Goal: Information Seeking & Learning: Learn about a topic

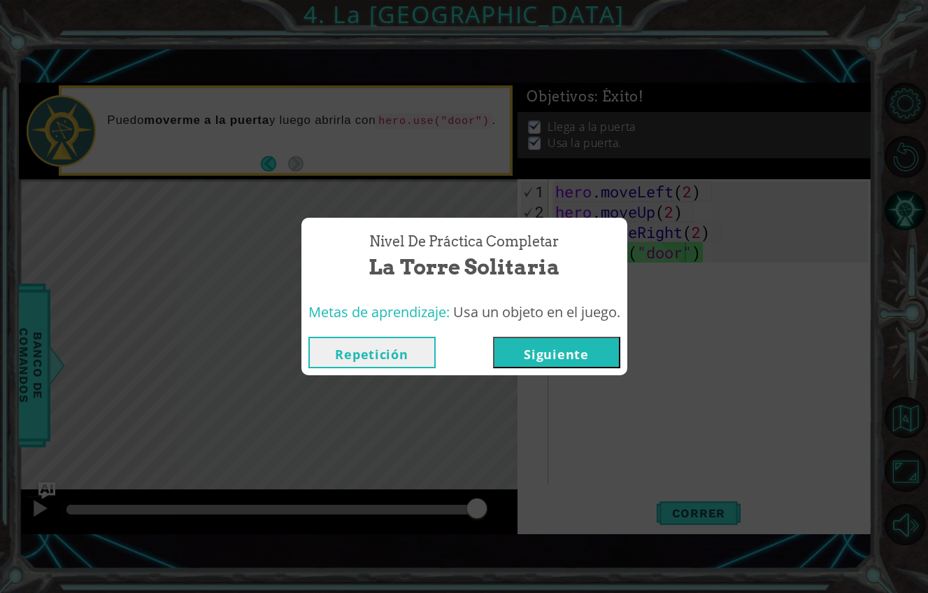
scroll to position [0, 6]
click at [537, 336] on button "Siguiente" at bounding box center [556, 351] width 127 height 31
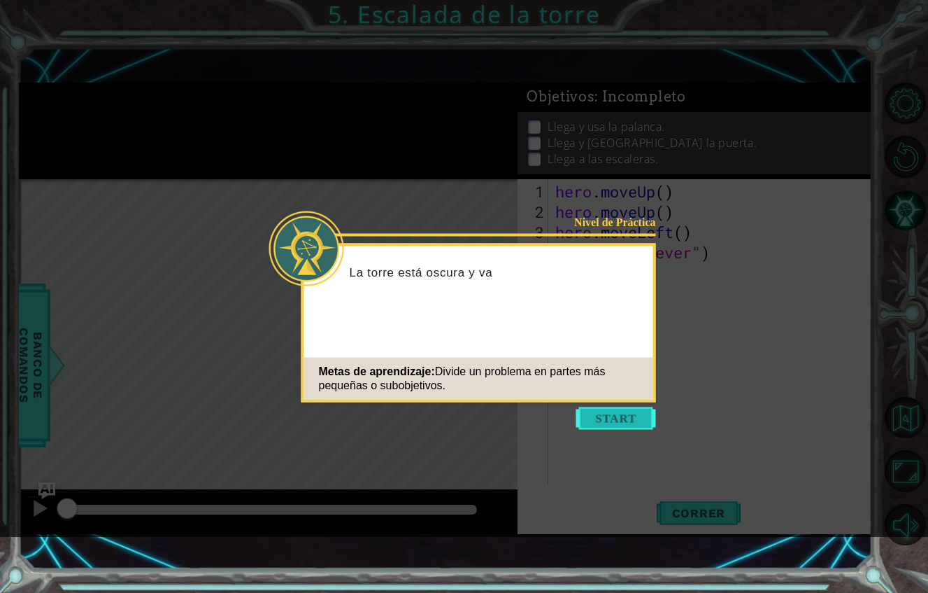
click at [593, 415] on button "Start" at bounding box center [616, 418] width 80 height 22
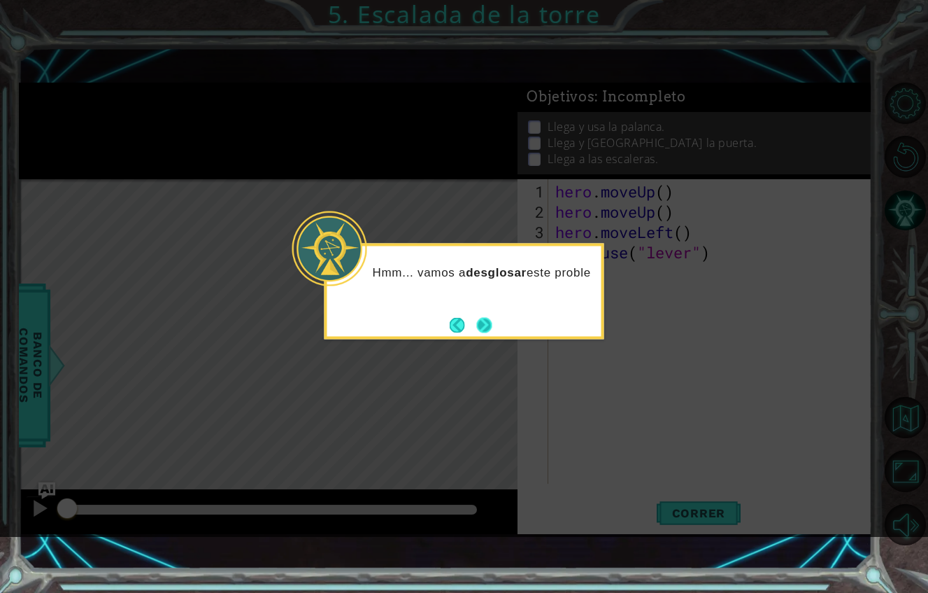
click at [491, 320] on button "Next" at bounding box center [483, 324] width 15 height 15
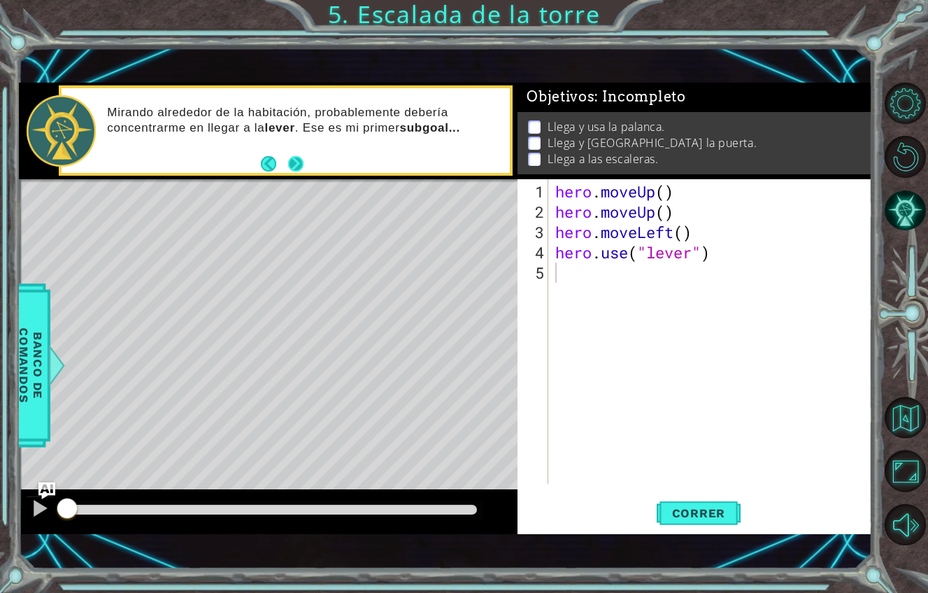
click at [299, 156] on button "Next" at bounding box center [295, 163] width 15 height 15
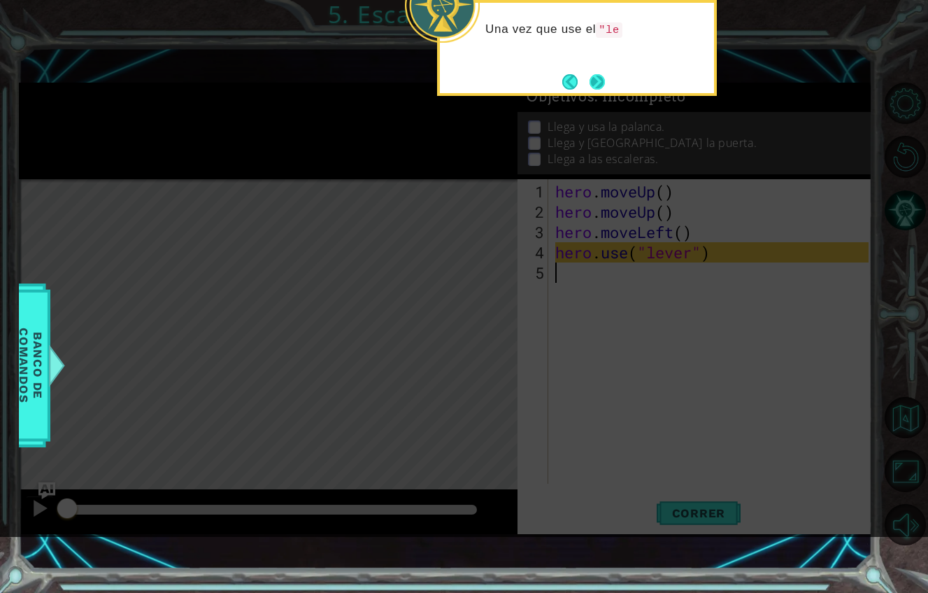
click at [597, 87] on button "Next" at bounding box center [597, 81] width 15 height 15
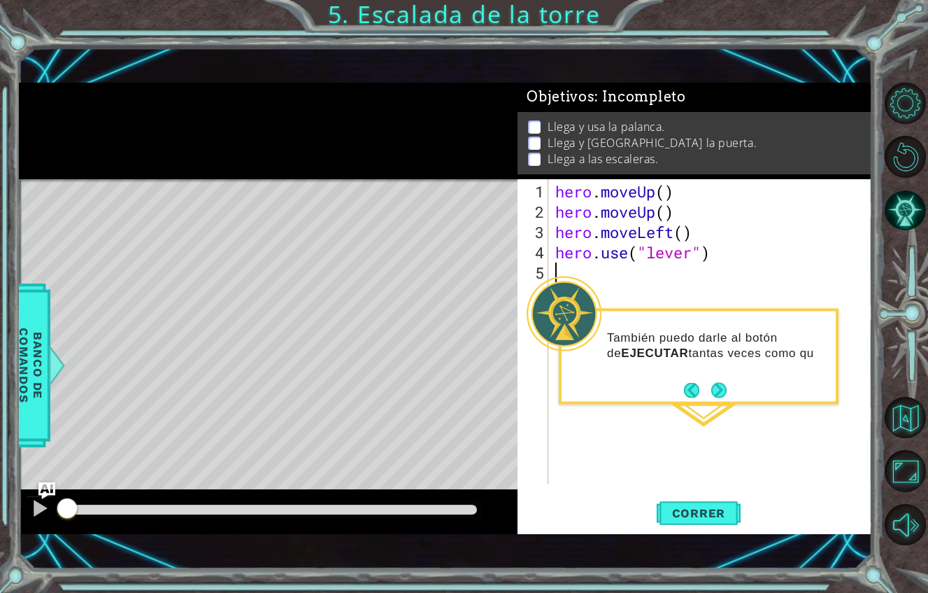
click at [718, 411] on div "hero . moveUp ( ) hero . moveUp ( ) hero . moveLeft ( ) hero . use ( "lever" )" at bounding box center [714, 353] width 323 height 345
click at [714, 390] on button "Next" at bounding box center [718, 390] width 15 height 15
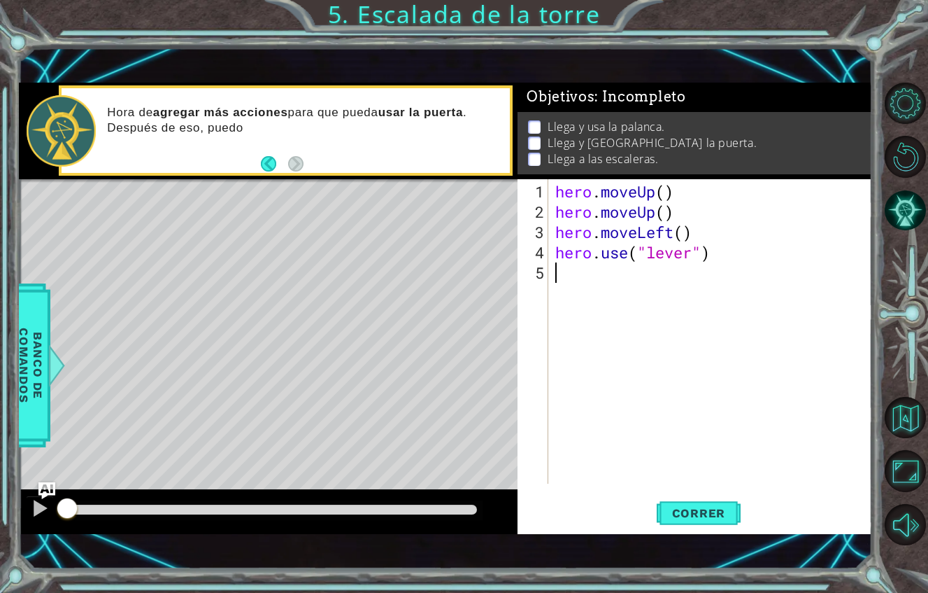
click at [714, 390] on div "hero . moveUp ( ) hero . moveUp ( ) hero . moveLeft ( ) hero . use ( "lever" )" at bounding box center [714, 353] width 323 height 345
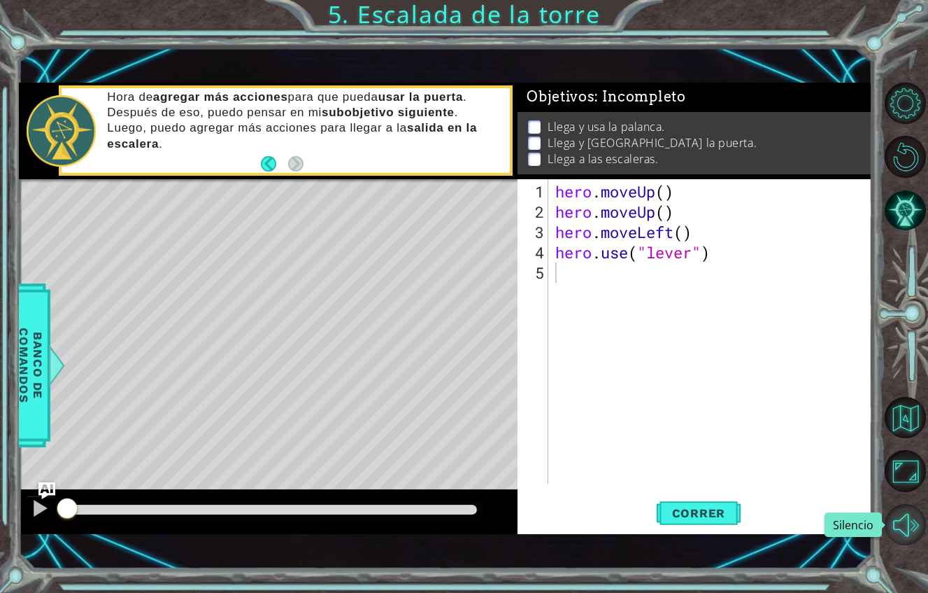
click at [896, 521] on button "Silencio" at bounding box center [905, 524] width 41 height 41
click at [896, 521] on button "Activar sonido." at bounding box center [905, 524] width 41 height 41
click at [749, 495] on div "Correr" at bounding box center [698, 513] width 355 height 36
click at [721, 506] on span "Correr" at bounding box center [699, 513] width 82 height 14
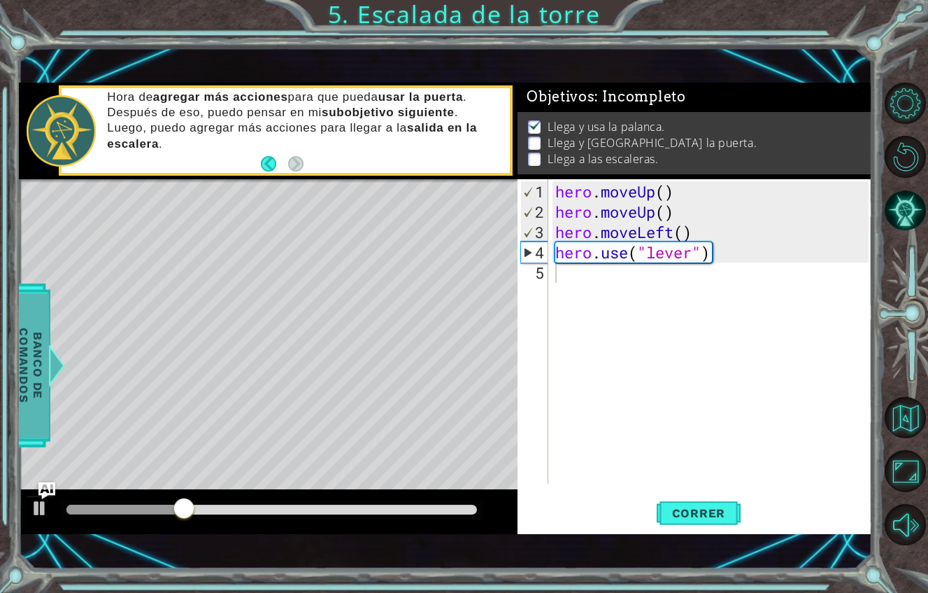
click at [29, 318] on span "Banco de comandos" at bounding box center [31, 364] width 36 height 145
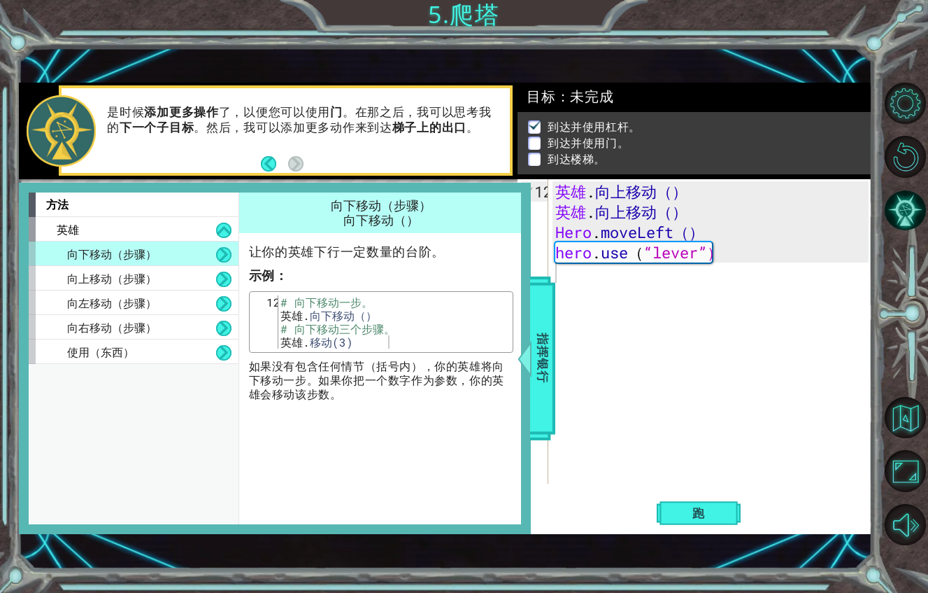
click at [577, 250] on div "英雄 . 向上移动（） 英雄 . 向上移动（） Hero . moveLeft（） hero . use （ “lever”）" at bounding box center [714, 353] width 323 height 345
click at [538, 335] on span "指挥银行" at bounding box center [543, 357] width 22 height 145
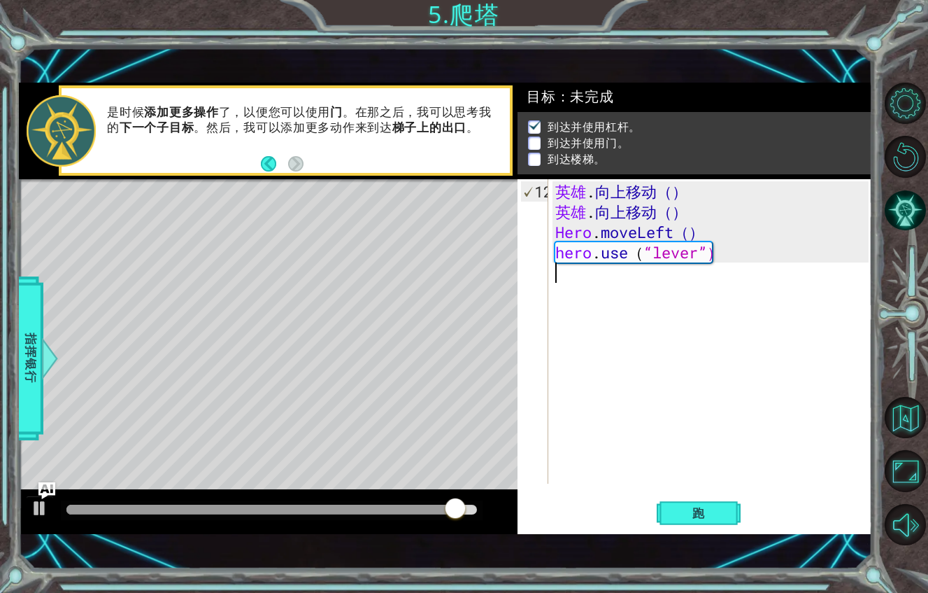
click at [15, 309] on div "1 [DEMOGRAPHIC_DATA]� 解决方案 × 目标 ：未完成 到达并使用杠杆。 到达并使用门。 到达楼梯。 12345 英雄 . 向上移动（） 英…" at bounding box center [464, 296] width 928 height 593
click at [52, 337] on div at bounding box center [49, 358] width 17 height 42
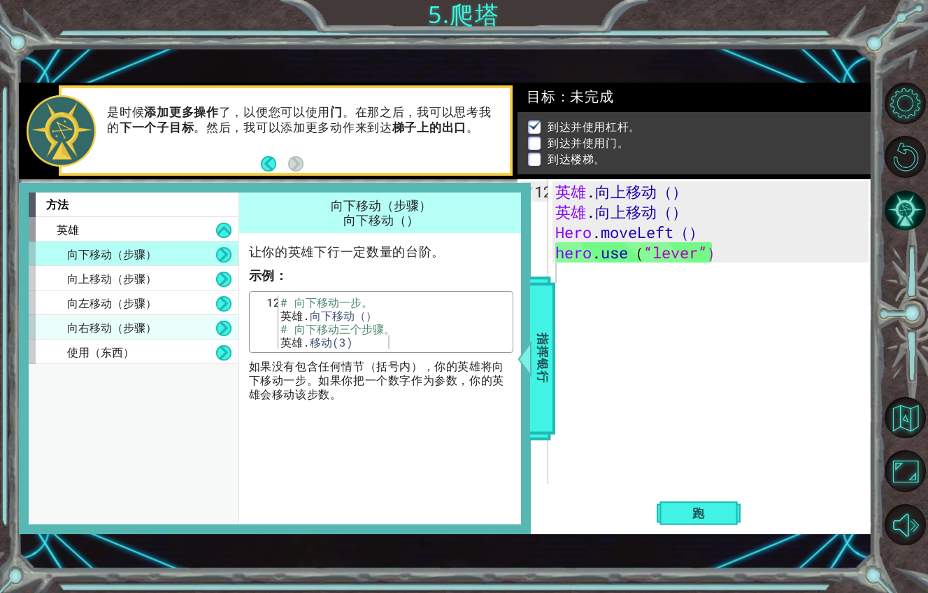
click at [183, 315] on div "向右移动（步骤）" at bounding box center [134, 327] width 210 height 24
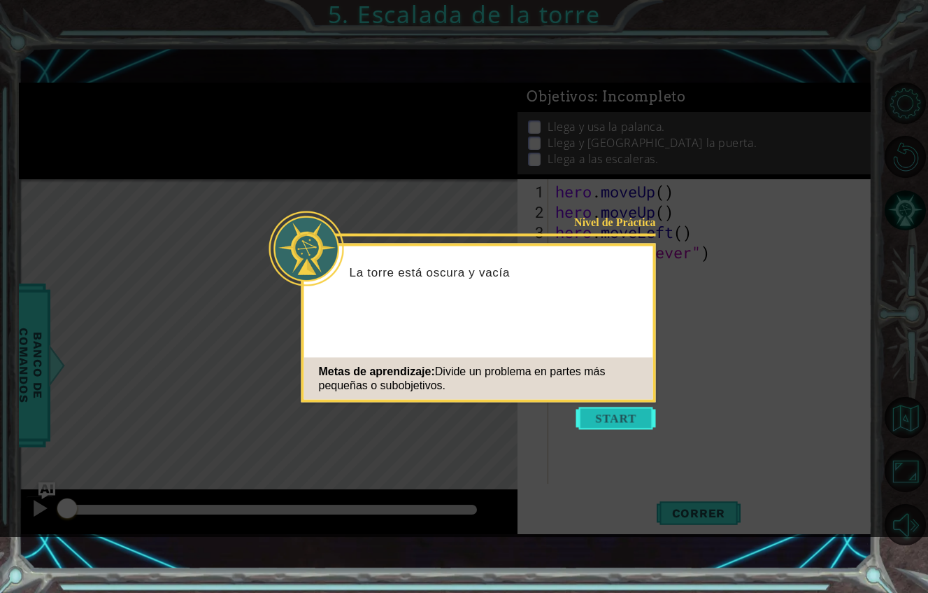
click at [602, 418] on button "Start" at bounding box center [616, 418] width 80 height 22
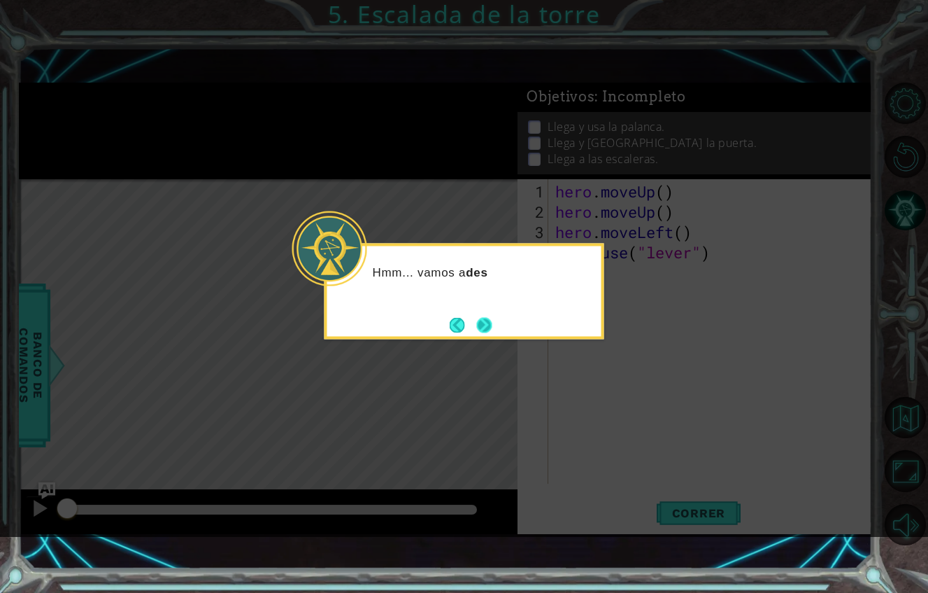
click at [483, 317] on button "Next" at bounding box center [484, 324] width 15 height 15
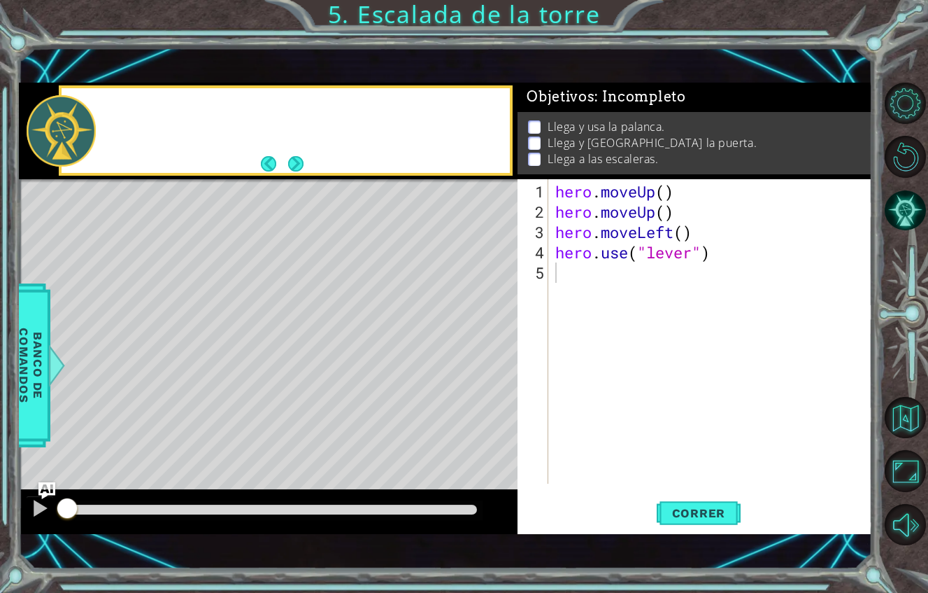
click at [483, 316] on div "Level Map" at bounding box center [342, 385] width 646 height 412
click at [684, 506] on span "Correr" at bounding box center [699, 513] width 82 height 14
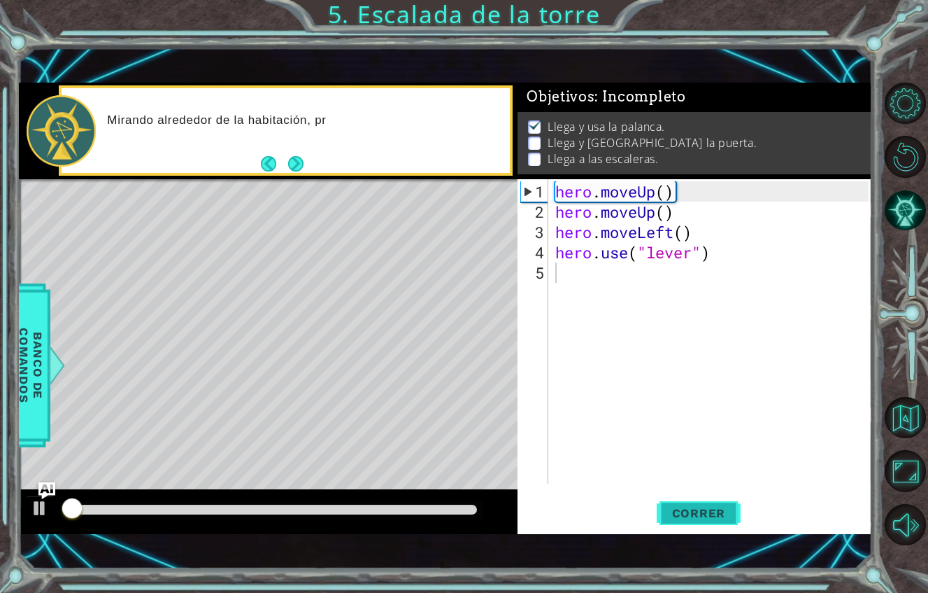
click at [685, 506] on span "Correr" at bounding box center [699, 513] width 82 height 14
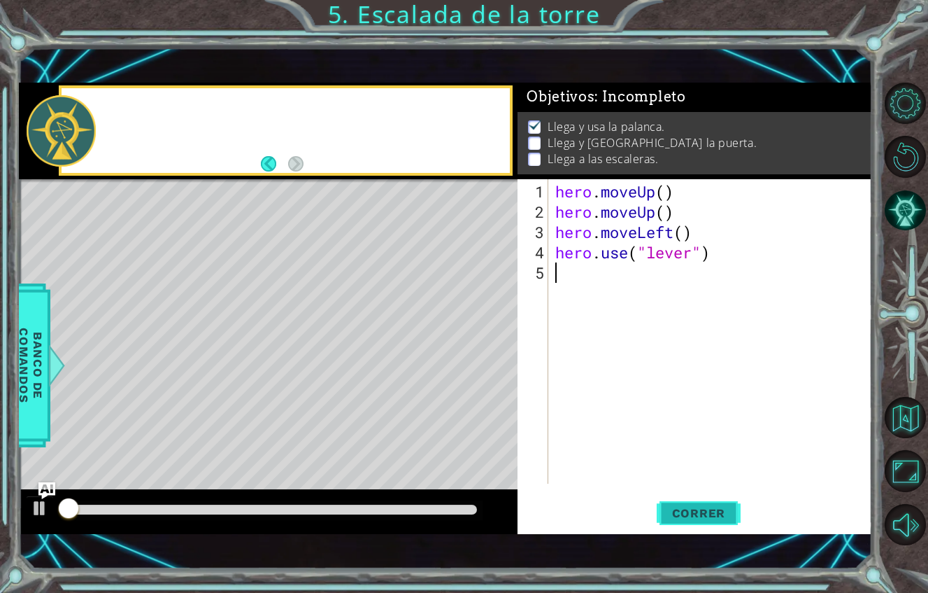
click at [685, 506] on span "Correr" at bounding box center [699, 513] width 82 height 14
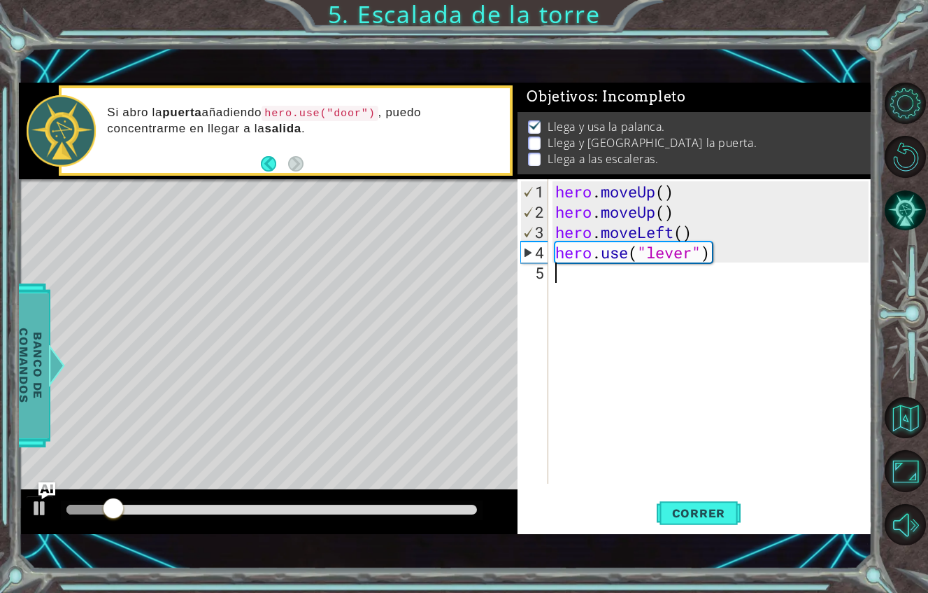
click at [26, 324] on span "Banco de comandos" at bounding box center [31, 364] width 36 height 145
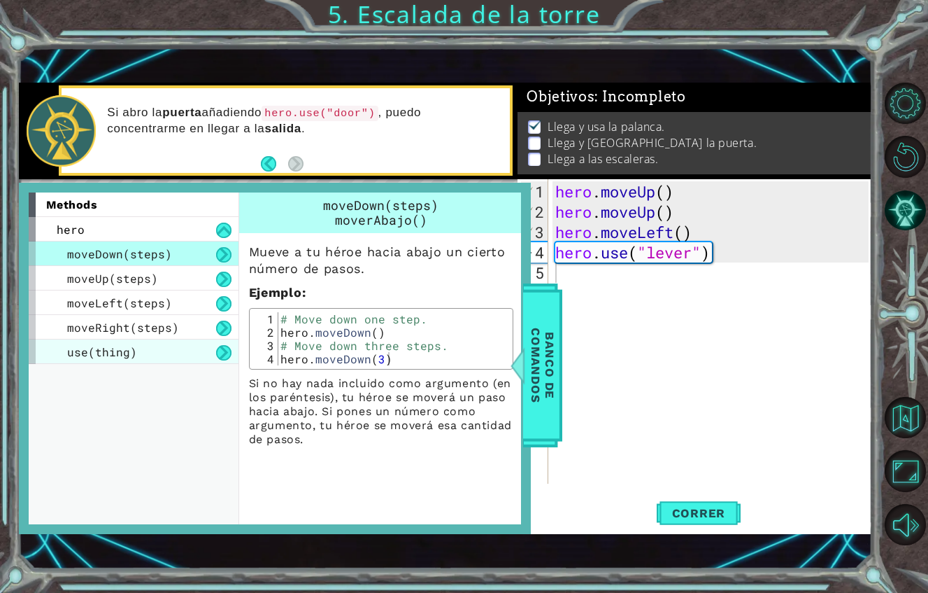
click at [162, 339] on div "use(thing)" at bounding box center [134, 351] width 210 height 24
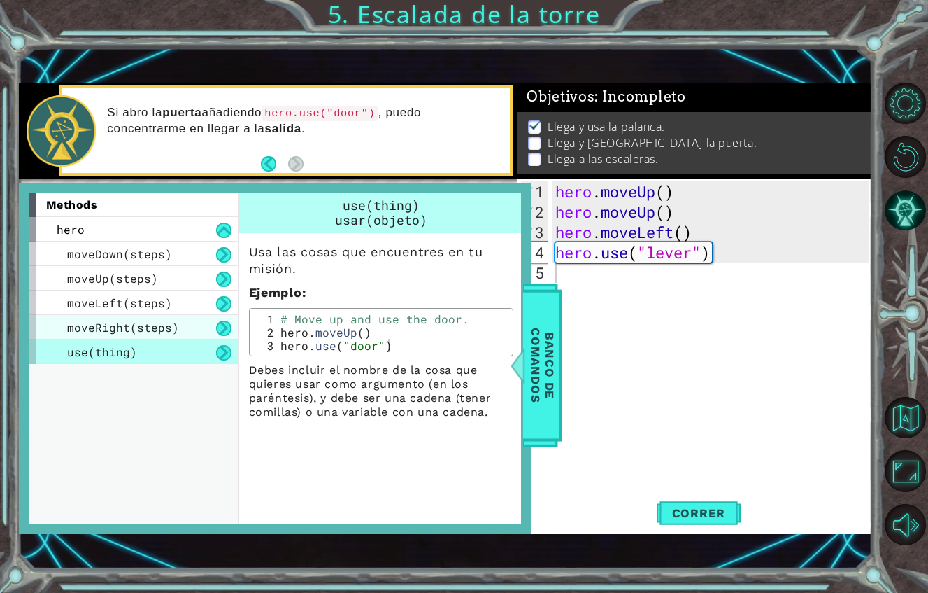
click at [166, 320] on span "moveRight(steps)" at bounding box center [123, 327] width 112 height 15
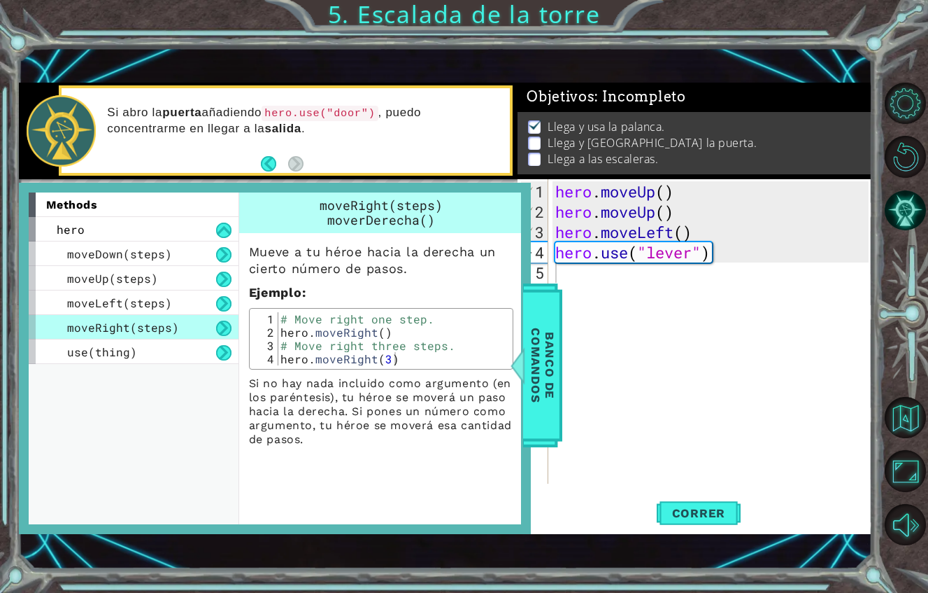
click at [632, 271] on div "hero . moveUp ( ) hero . moveUp ( ) hero . moveLeft ( ) hero . use ( "lever" )" at bounding box center [714, 353] width 323 height 345
click at [568, 250] on div "hero . moveUp ( ) hero . moveUp ( ) hero . moveLeft ( ) hero . use ( "lever" )" at bounding box center [714, 353] width 323 height 345
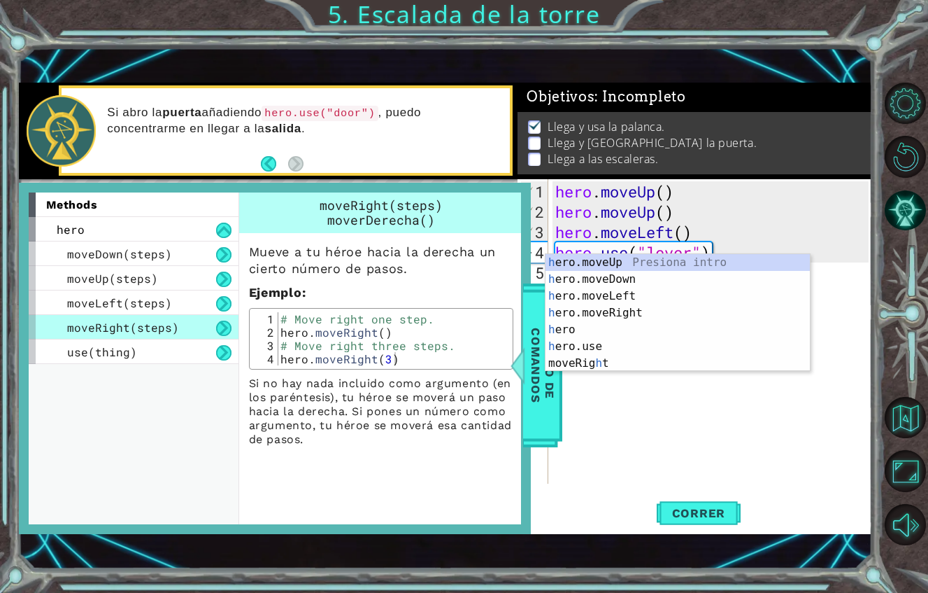
type textarea "he"
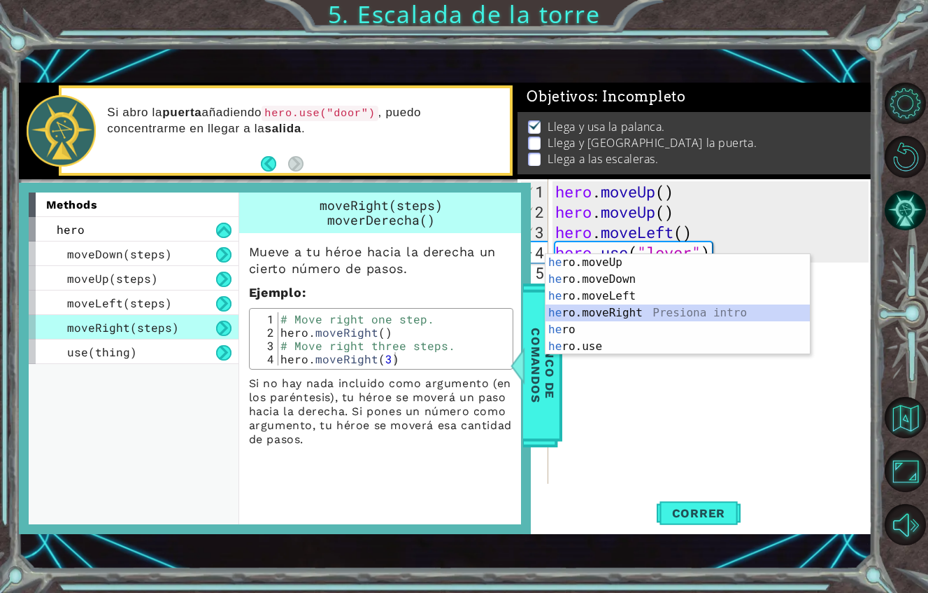
click at [602, 316] on div "he ro.moveUp Presiona intro he ro.moveDown Presiona intro he ro.moveLeft Presio…" at bounding box center [678, 321] width 264 height 134
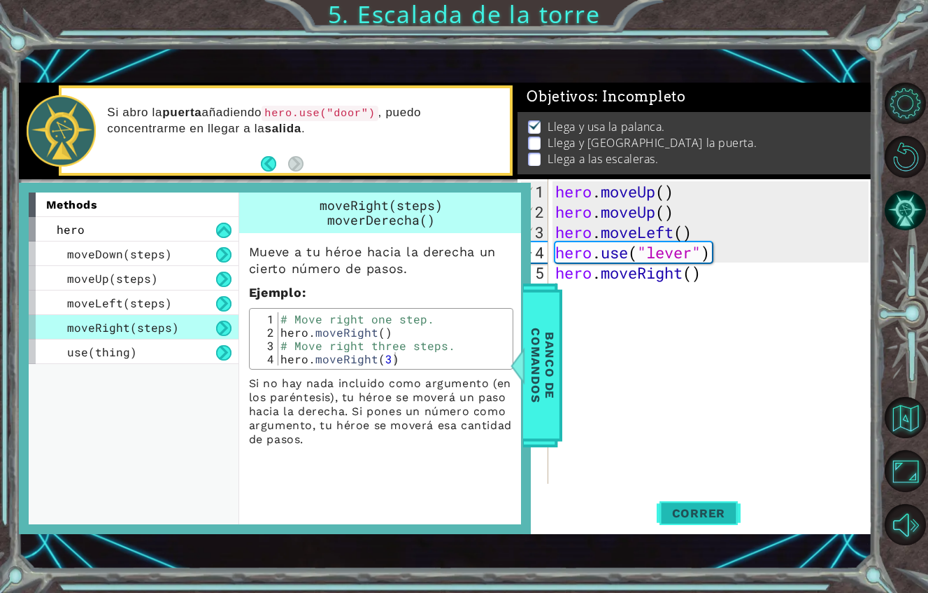
click at [681, 495] on button "Correr" at bounding box center [699, 513] width 84 height 36
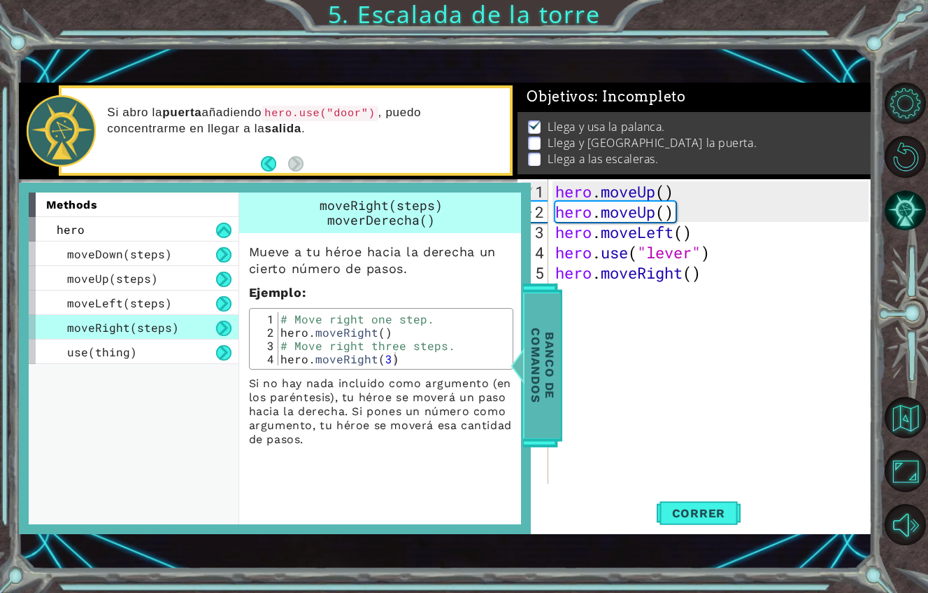
click at [539, 309] on span "Banco de comandos" at bounding box center [543, 364] width 36 height 145
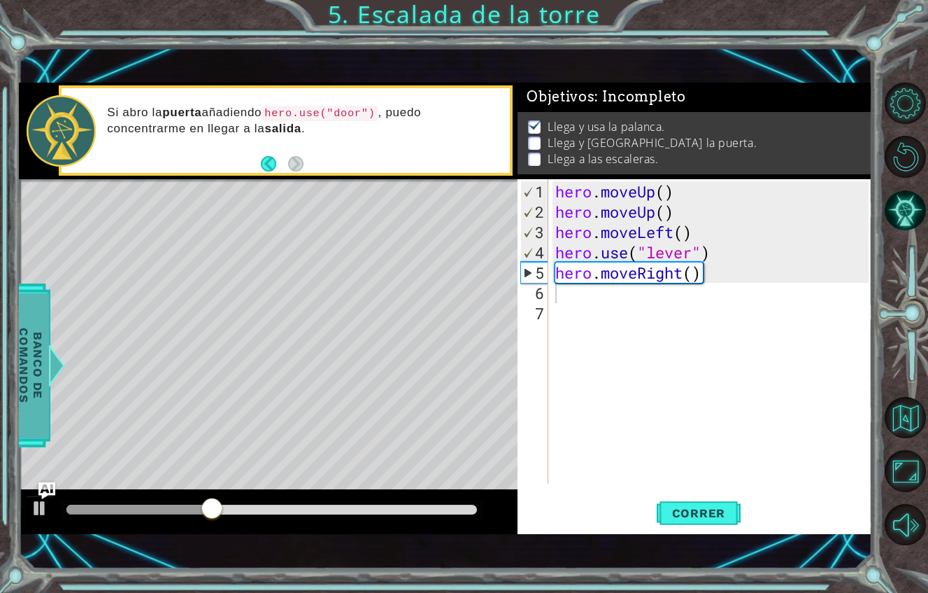
click at [18, 306] on span "Banco de comandos" at bounding box center [31, 364] width 36 height 145
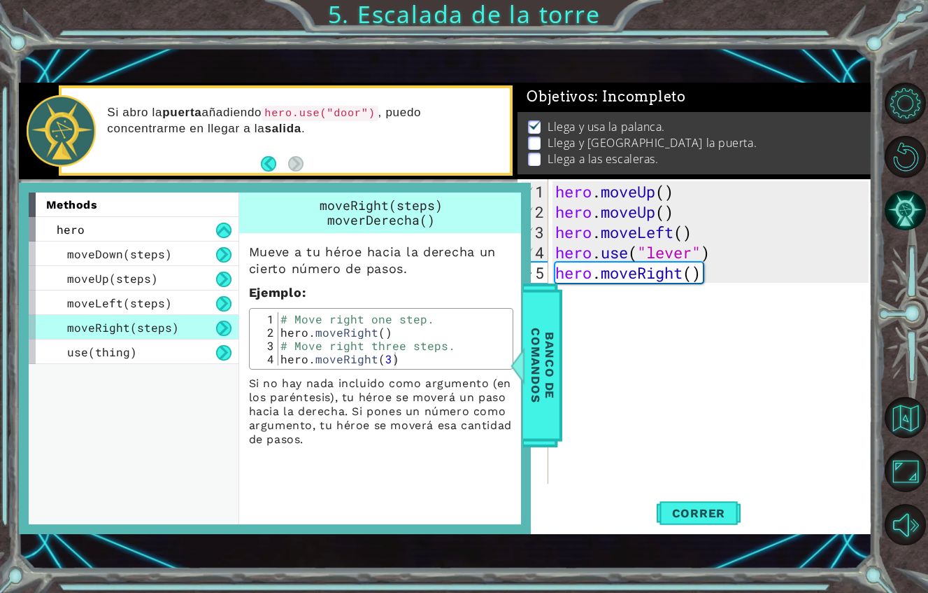
click at [579, 278] on div "hero . moveUp ( ) hero . moveUp ( ) hero . moveLeft ( ) hero . use ( "lever" ) …" at bounding box center [714, 353] width 323 height 345
click at [172, 290] on div "moveLeft(steps)" at bounding box center [134, 302] width 210 height 24
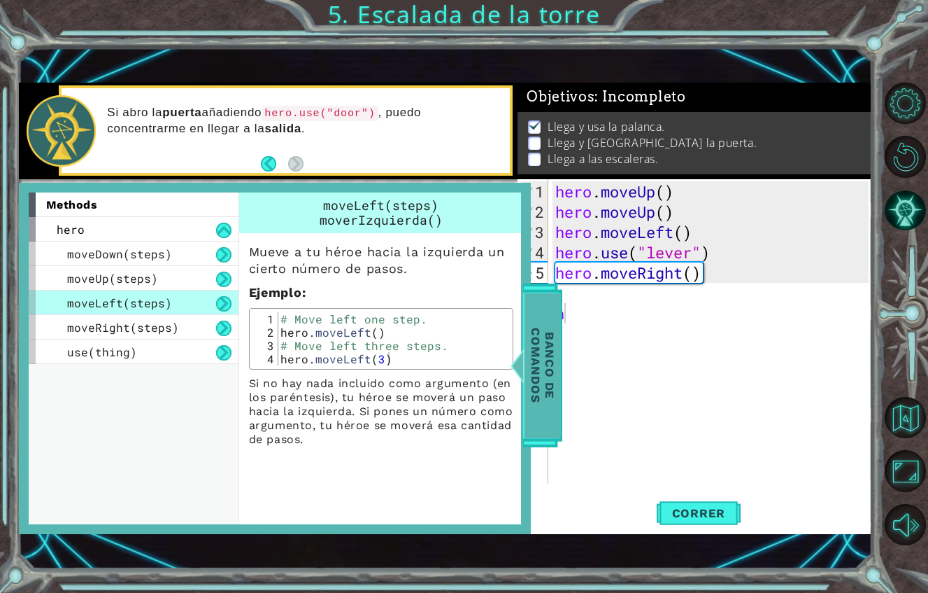
click at [547, 327] on span "Banco de comandos" at bounding box center [543, 364] width 36 height 145
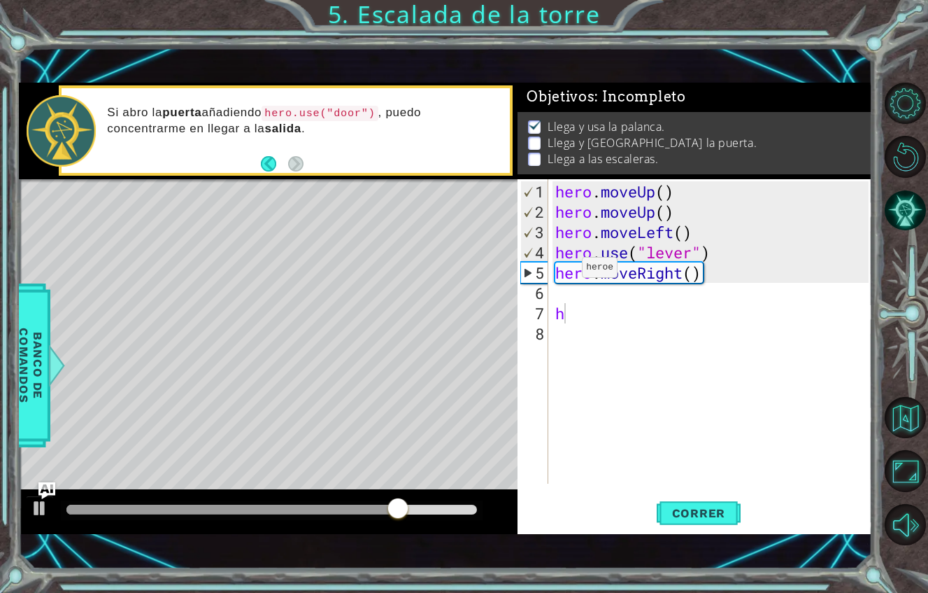
type textarea "hero.moveRight()"
drag, startPoint x: 558, startPoint y: 246, endPoint x: 709, endPoint y: 234, distance: 151.6
click at [709, 234] on div "hero . moveUp ( ) hero . moveUp ( ) hero . moveLeft ( ) hero . use ( "lever" ) …" at bounding box center [714, 353] width 323 height 345
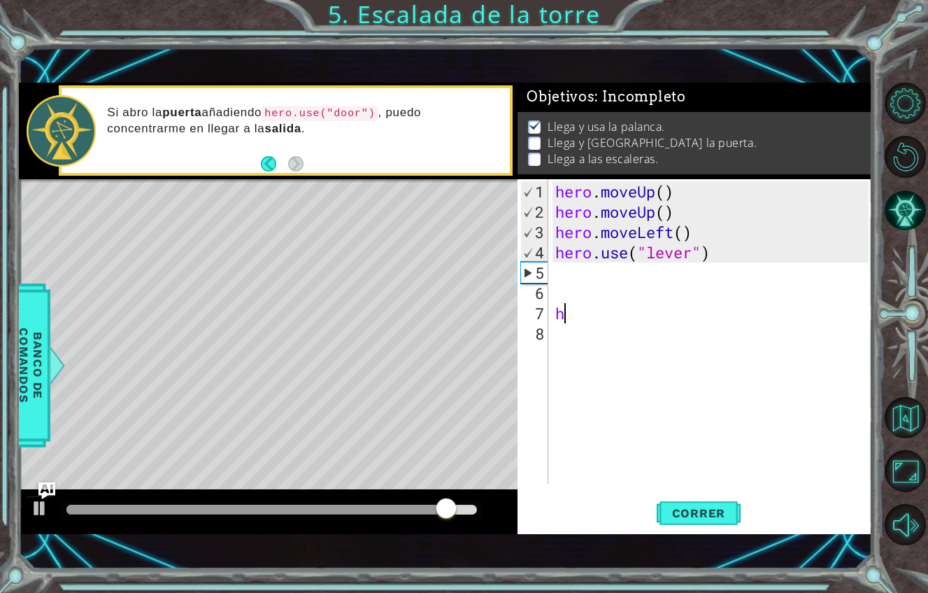
click at [593, 283] on div "hero . moveUp ( ) hero . moveUp ( ) hero . moveLeft ( ) hero . use ( "lever" ) h" at bounding box center [714, 353] width 323 height 345
type textarea "h"
click at [679, 495] on button "Correr" at bounding box center [699, 513] width 84 height 36
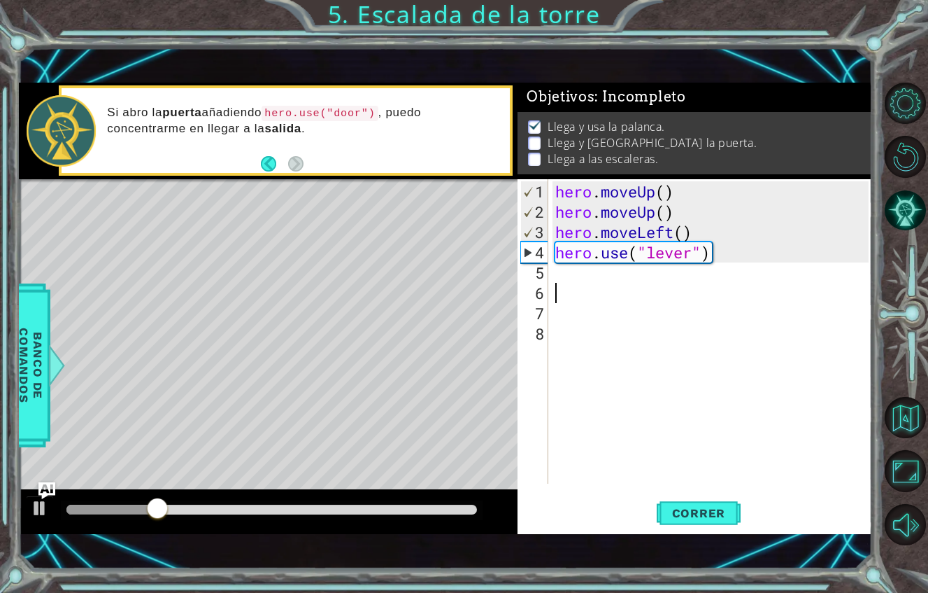
click at [569, 253] on div "hero . moveUp ( ) hero . moveUp ( ) hero . moveLeft ( ) hero . use ( "lever" )" at bounding box center [714, 353] width 323 height 345
click at [560, 236] on div "hero . moveUp ( ) hero . moveUp ( ) hero . moveLeft ( ) hero . use ( "lever" )" at bounding box center [714, 353] width 323 height 345
type textarea "j"
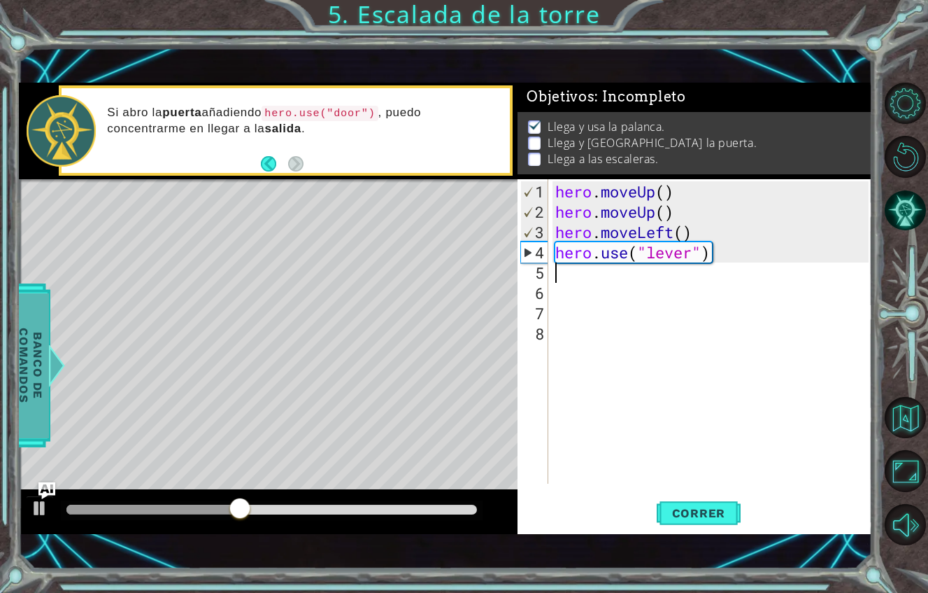
click at [35, 339] on span "Banco de comandos" at bounding box center [31, 364] width 36 height 145
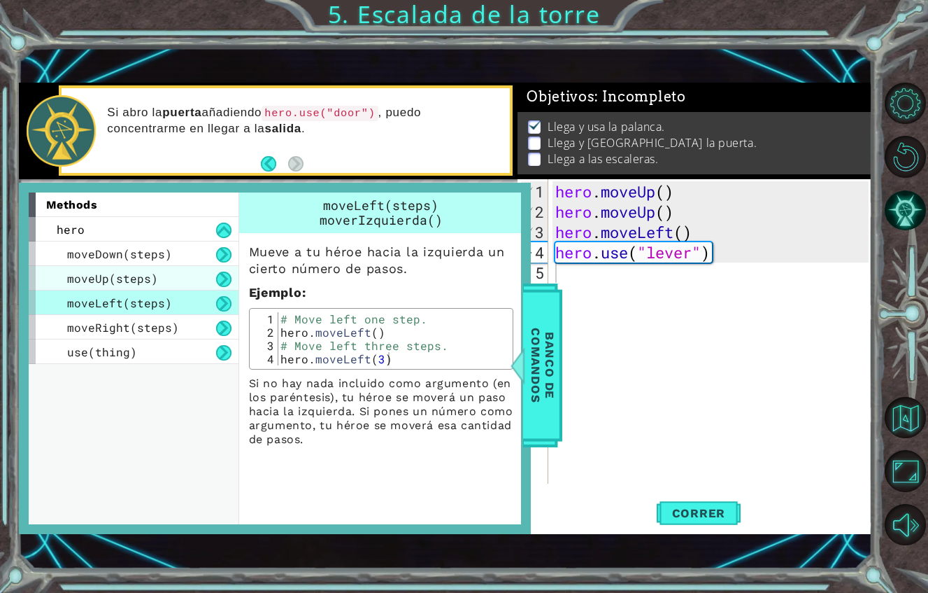
click at [155, 266] on div "moveUp(steps)" at bounding box center [134, 278] width 210 height 24
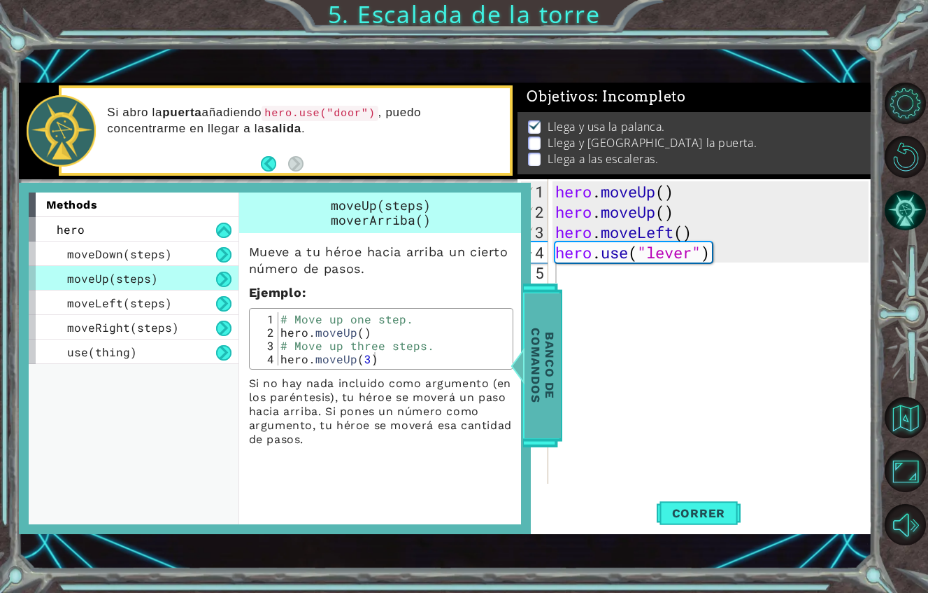
click at [537, 328] on span "Banco de comandos" at bounding box center [543, 364] width 36 height 145
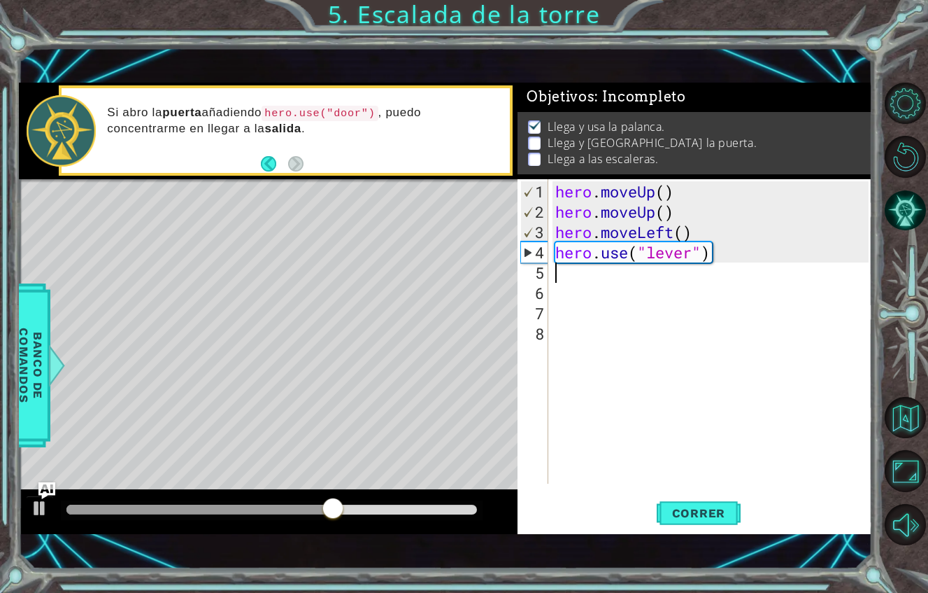
click at [562, 248] on div "hero . moveUp ( ) hero . moveUp ( ) hero . moveLeft ( ) hero . use ( "lever" )" at bounding box center [714, 353] width 323 height 345
type textarea "h"
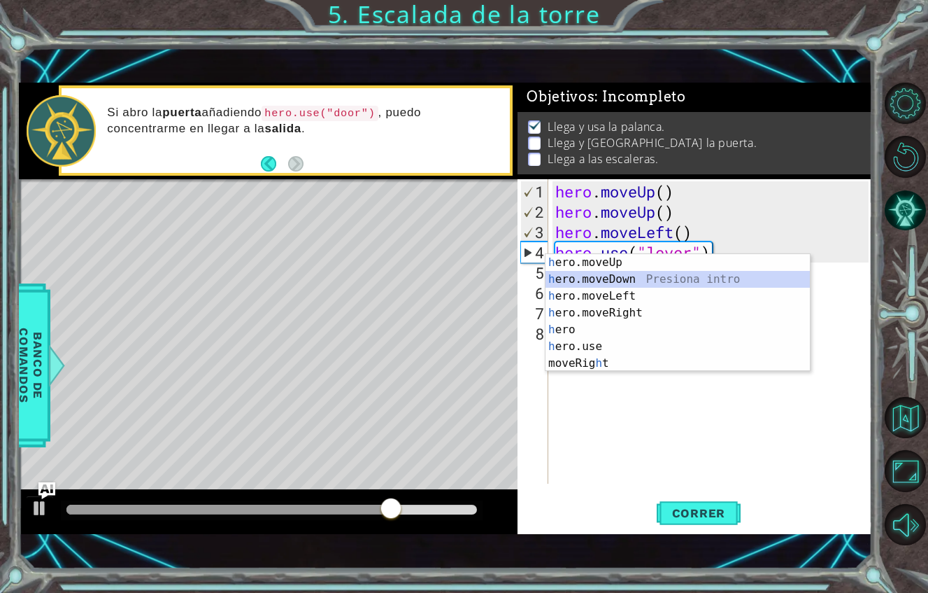
click at [628, 274] on div "h ero.moveUp Presiona intro h ero.moveDown Presiona intro h ero.moveLeft Presio…" at bounding box center [678, 329] width 264 height 151
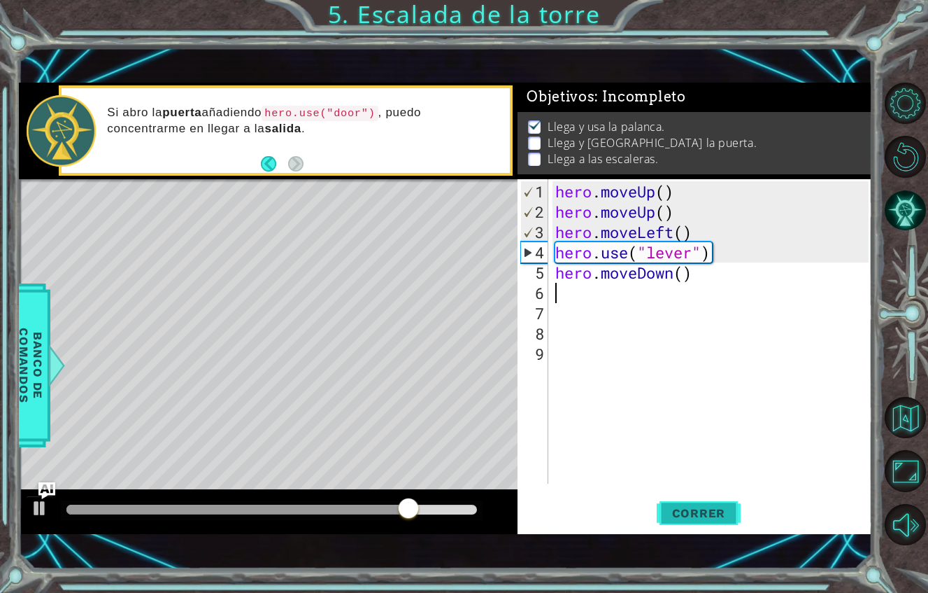
click at [699, 495] on button "Correr" at bounding box center [699, 513] width 84 height 36
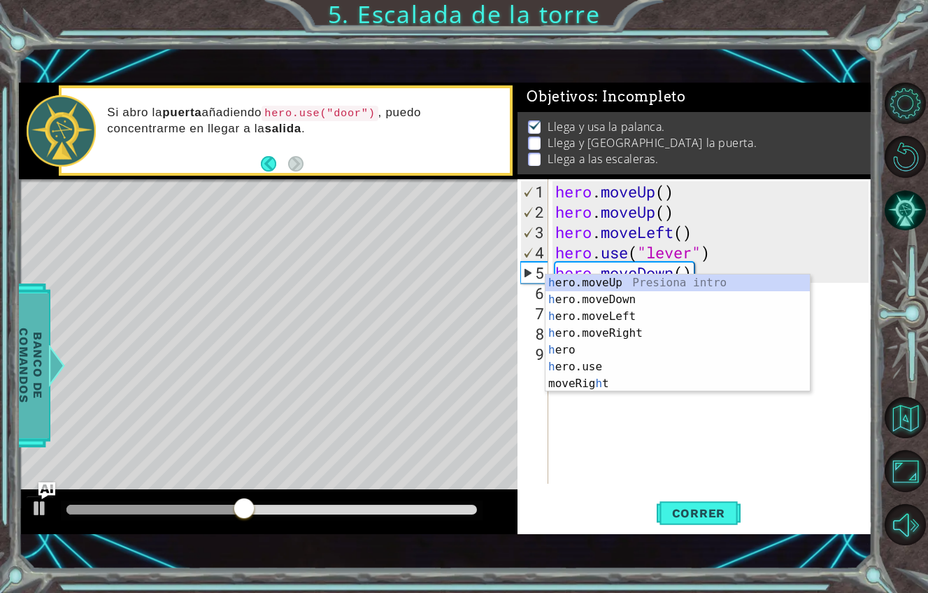
type textarea "h"
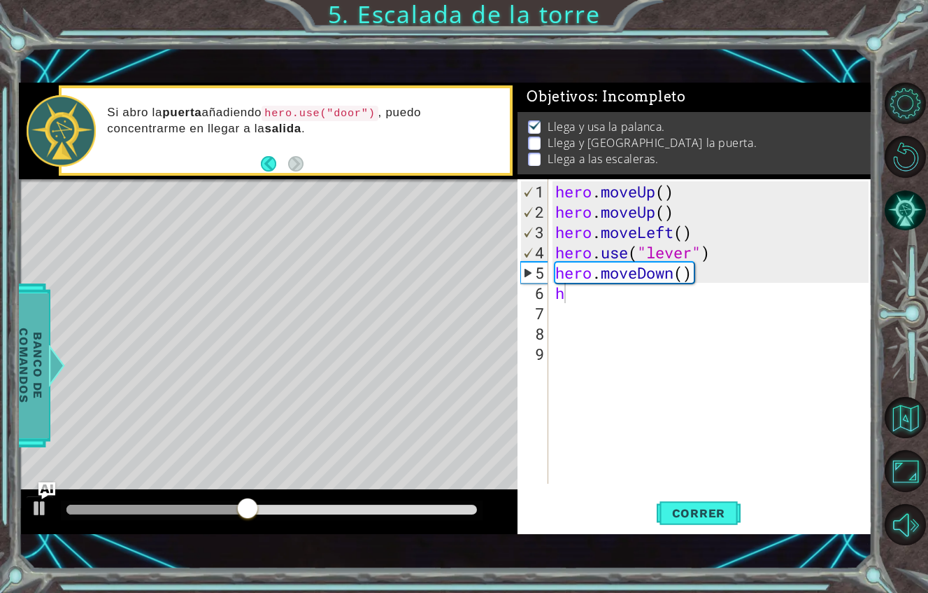
click at [28, 311] on span "Banco de comandos" at bounding box center [31, 364] width 36 height 145
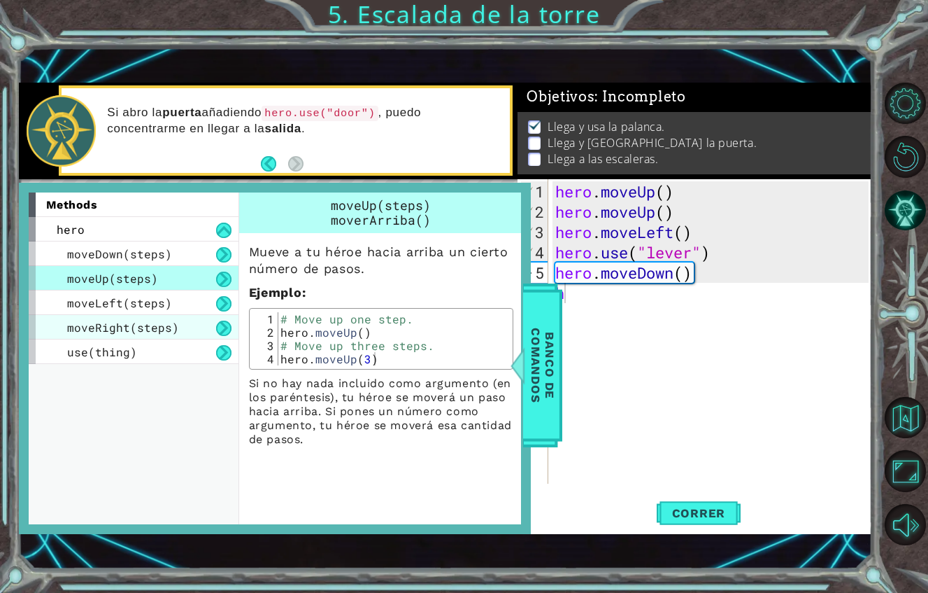
click at [153, 320] on span "moveRight(steps)" at bounding box center [123, 327] width 112 height 15
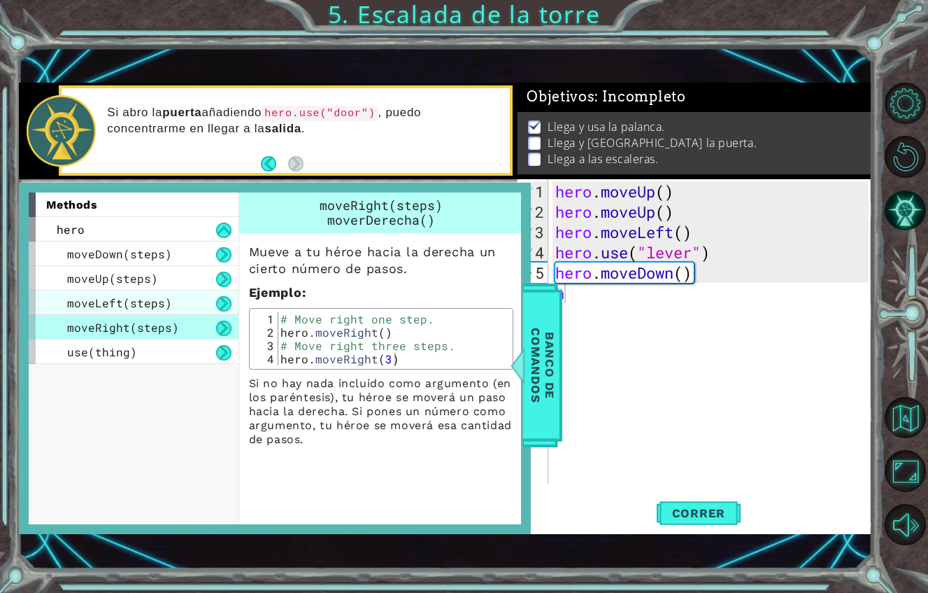
click at [159, 295] on span "moveLeft(steps)" at bounding box center [119, 302] width 105 height 15
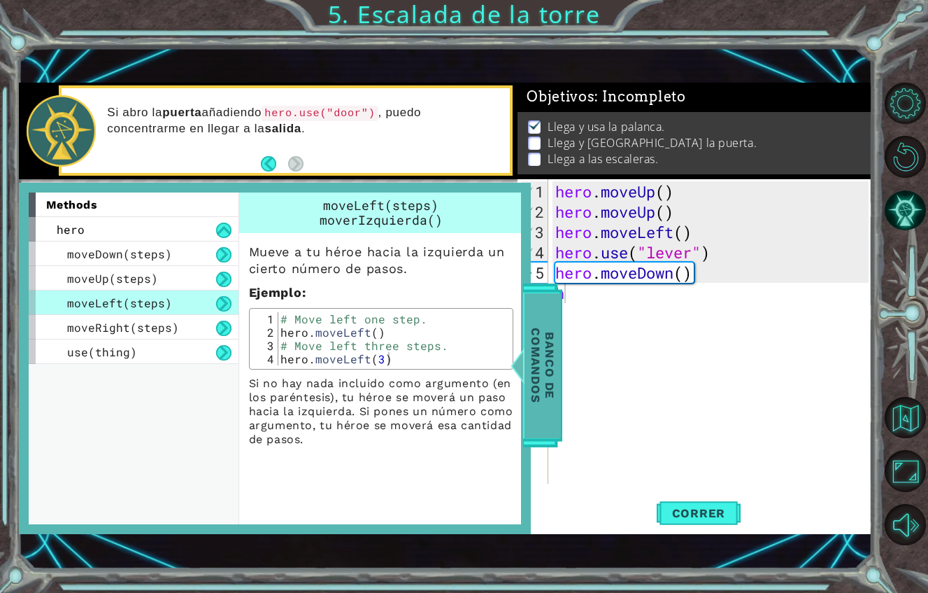
click at [534, 343] on span "Banco de comandos" at bounding box center [543, 364] width 36 height 145
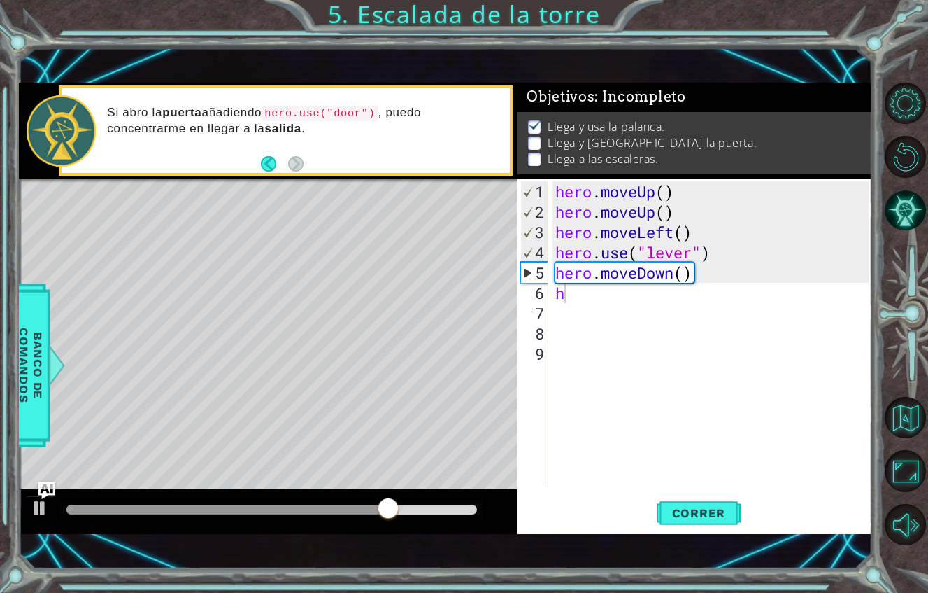
click at [568, 273] on div "hero . moveUp ( ) hero . moveUp ( ) hero . moveLeft ( ) hero . use ( "lever" ) …" at bounding box center [714, 353] width 323 height 345
click at [567, 269] on div "hero . moveUp ( ) hero . moveUp ( ) hero . moveLeft ( ) hero . use ( "lever" ) …" at bounding box center [714, 353] width 323 height 345
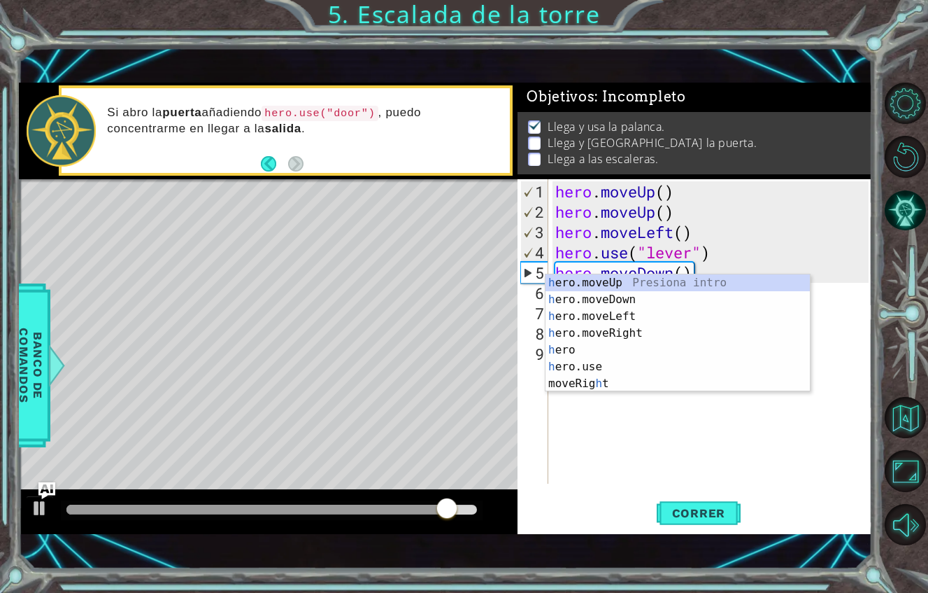
type textarea "he"
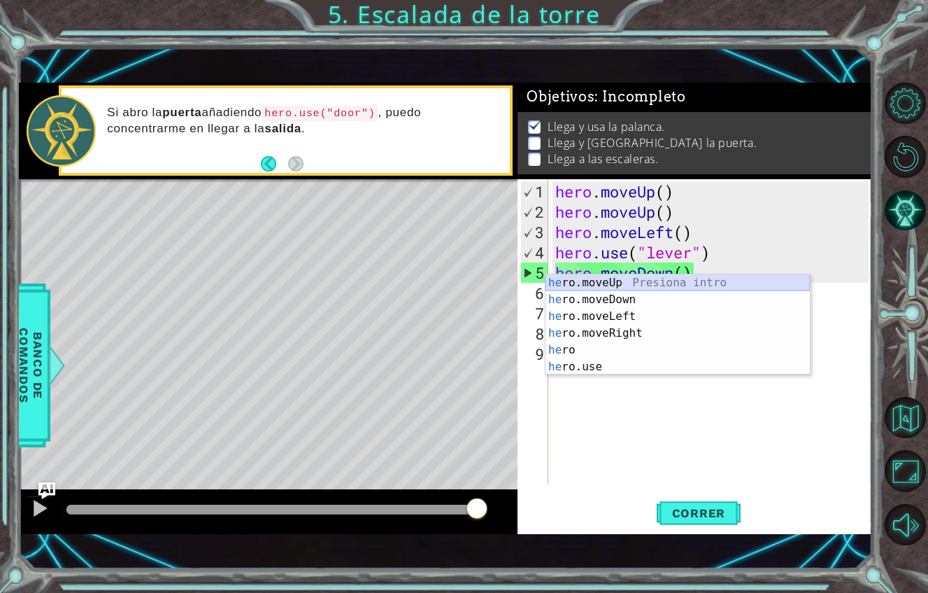
click at [641, 278] on div "he ro.moveUp Presiona intro he ro.moveDown Presiona intro he ro.moveLeft Presio…" at bounding box center [678, 341] width 264 height 134
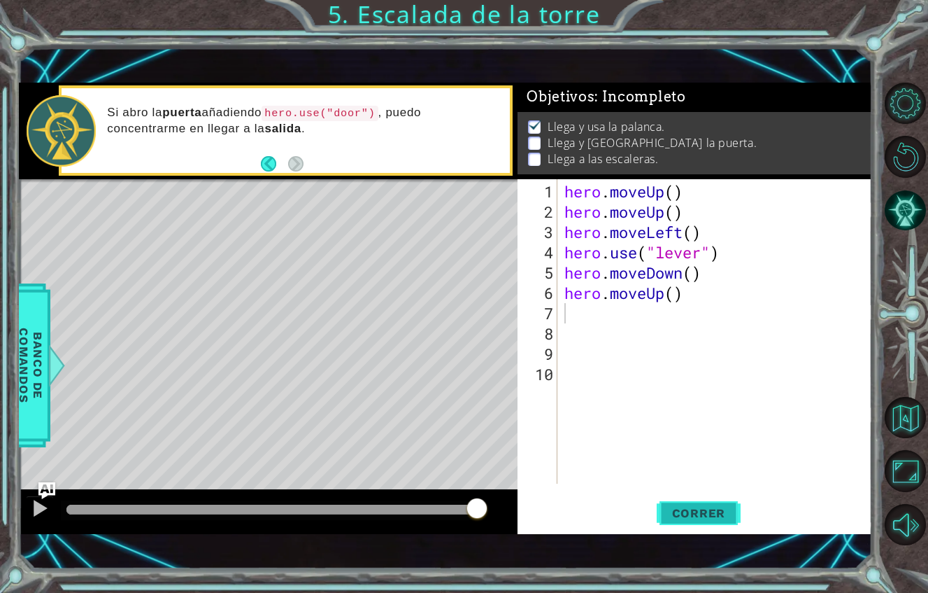
click at [686, 506] on span "Correr" at bounding box center [699, 513] width 82 height 14
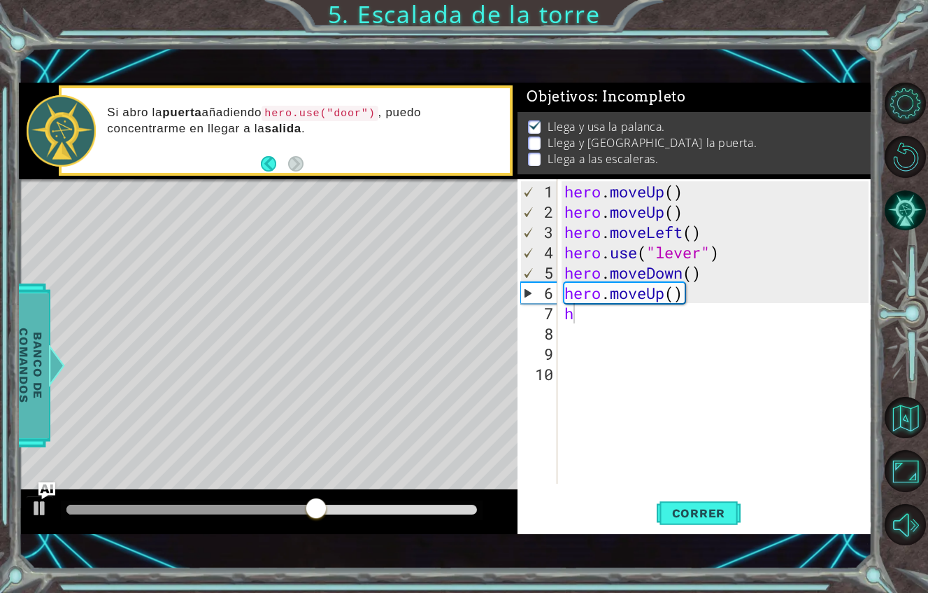
click at [20, 362] on span "Banco de comandos" at bounding box center [31, 364] width 36 height 145
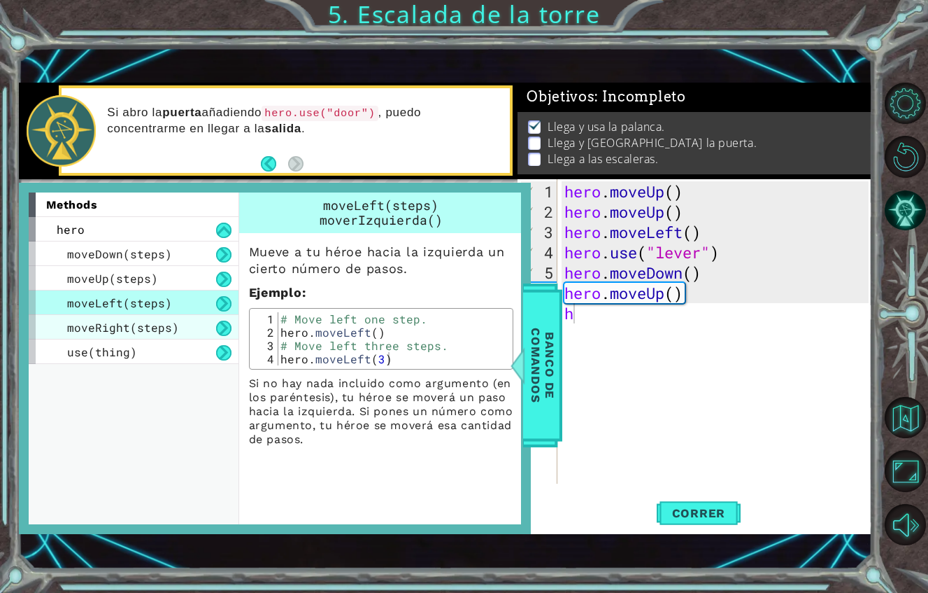
click at [146, 320] on span "moveRight(steps)" at bounding box center [123, 327] width 112 height 15
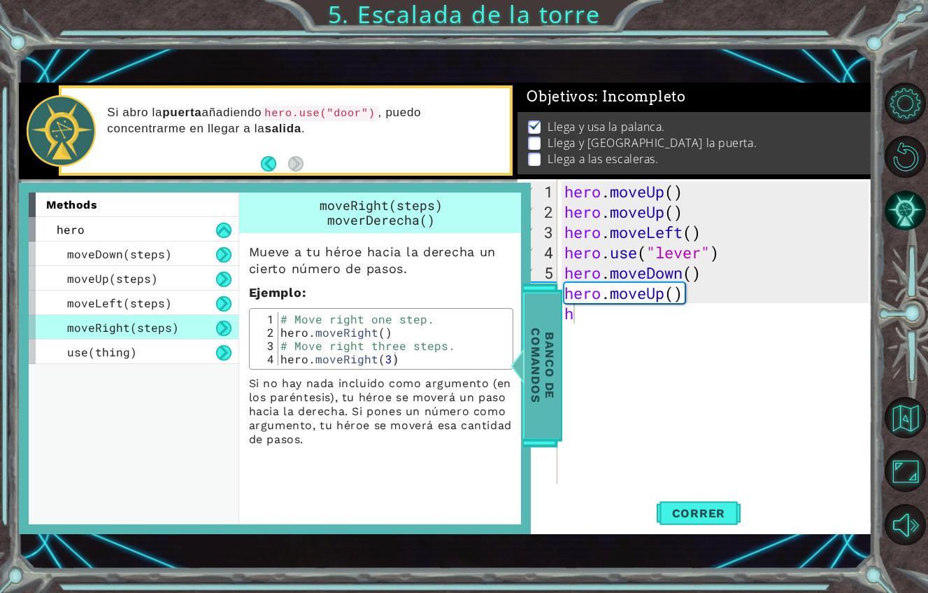
click at [544, 362] on span "Banco de comandos" at bounding box center [543, 364] width 36 height 145
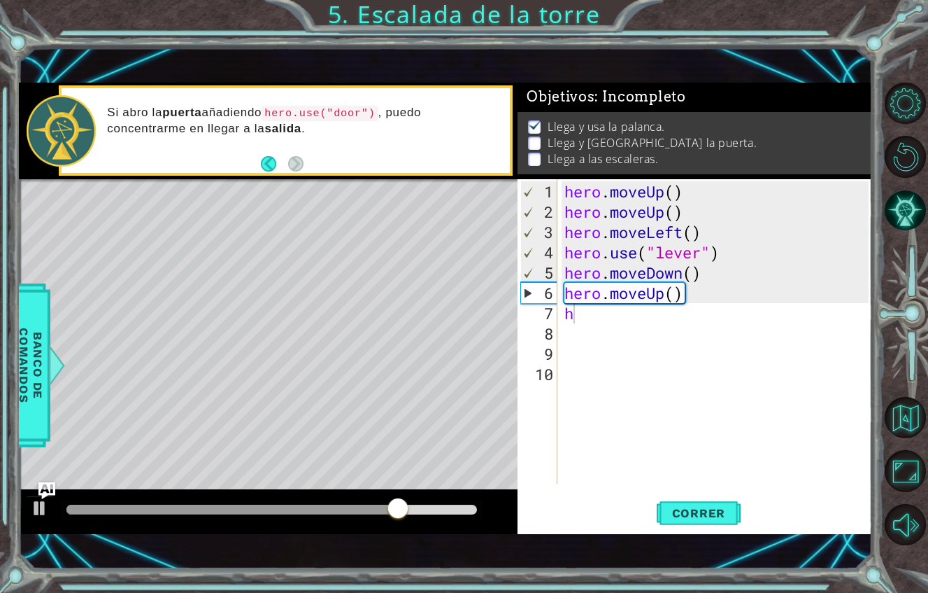
click at [581, 285] on div "hero . moveUp ( ) hero . moveUp ( ) hero . moveLeft ( ) hero . use ( "lever" ) …" at bounding box center [719, 353] width 315 height 345
type textarea "he"
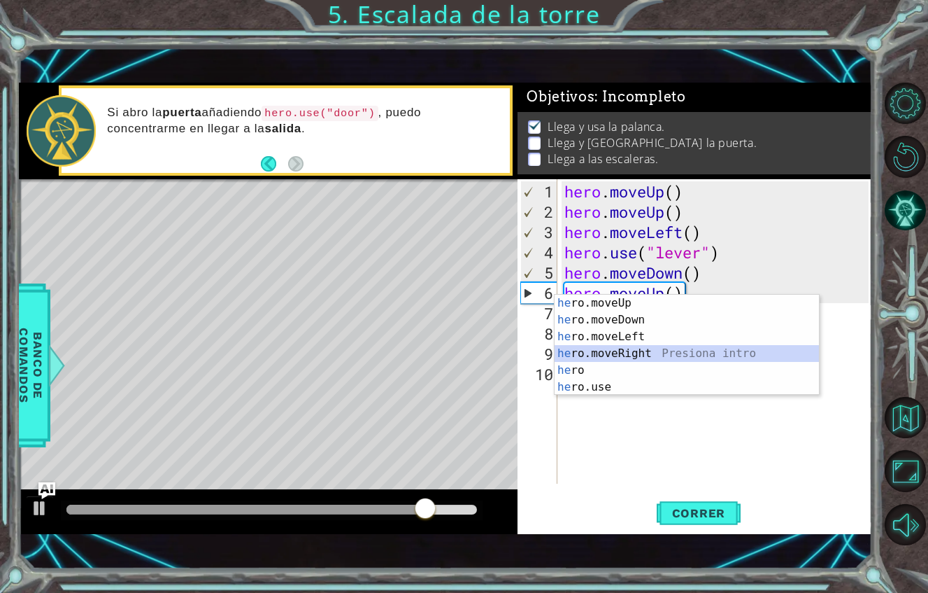
click at [621, 348] on div "he ro.moveUp Presiona intro he ro.moveDown Presiona intro he ro.moveLeft Presio…" at bounding box center [687, 362] width 264 height 134
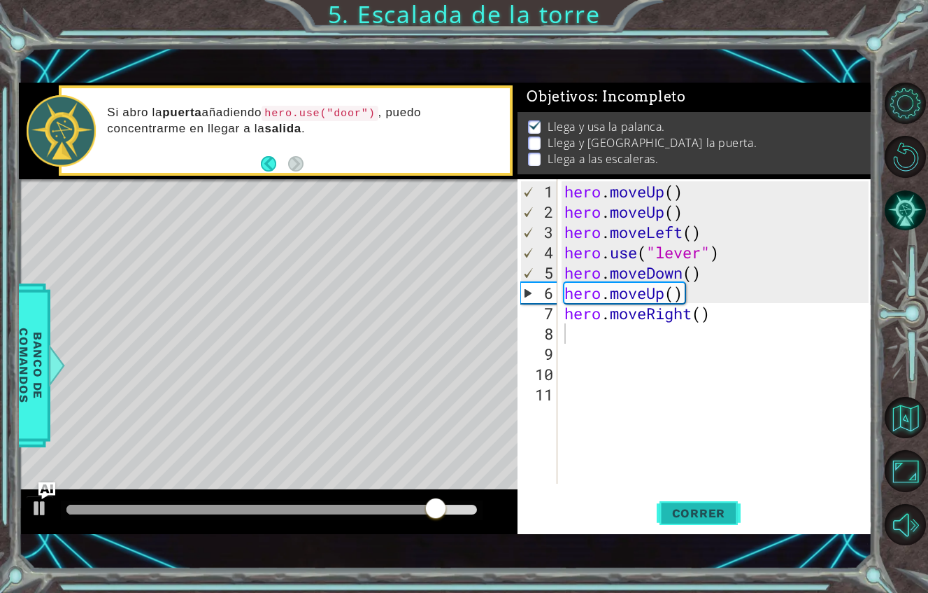
click at [707, 506] on span "Correr" at bounding box center [699, 513] width 82 height 14
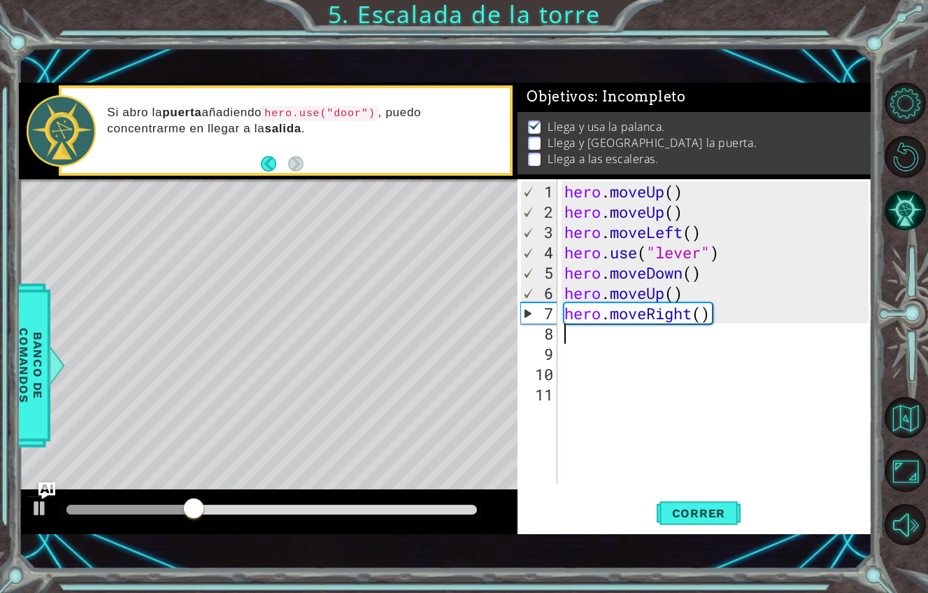
type textarea "h"
click at [702, 289] on div "hero . moveUp ( ) hero . moveUp ( ) hero . moveLeft ( ) hero . use ( "lever" ) …" at bounding box center [719, 353] width 315 height 345
type textarea "hero.moveRight(3)"
click at [700, 506] on span "Correr" at bounding box center [699, 513] width 82 height 14
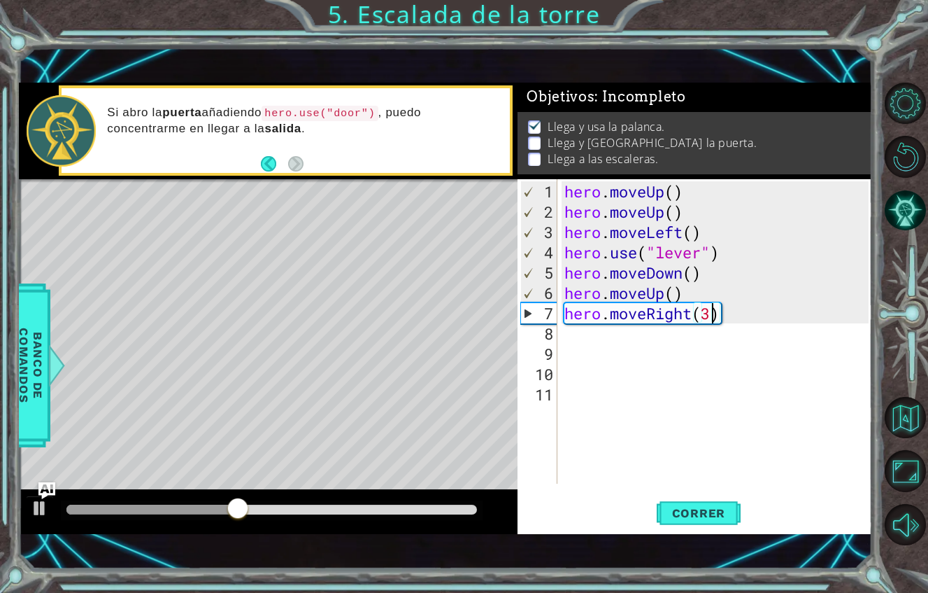
click at [572, 311] on div "hero . moveUp ( ) hero . moveUp ( ) hero . moveLeft ( ) hero . use ( "lever" ) …" at bounding box center [719, 353] width 315 height 345
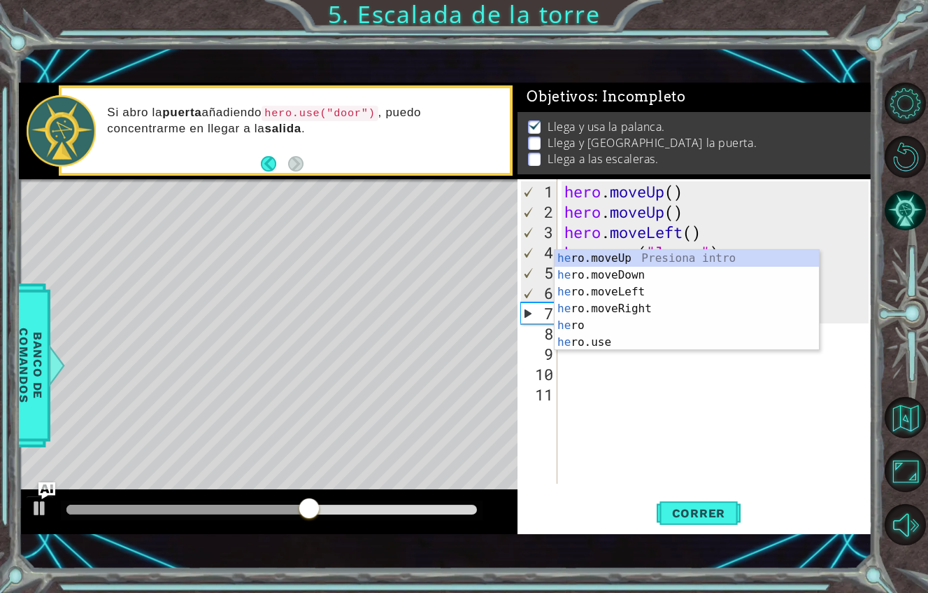
scroll to position [0, 1]
type textarea "hero"
